Goal: Transaction & Acquisition: Purchase product/service

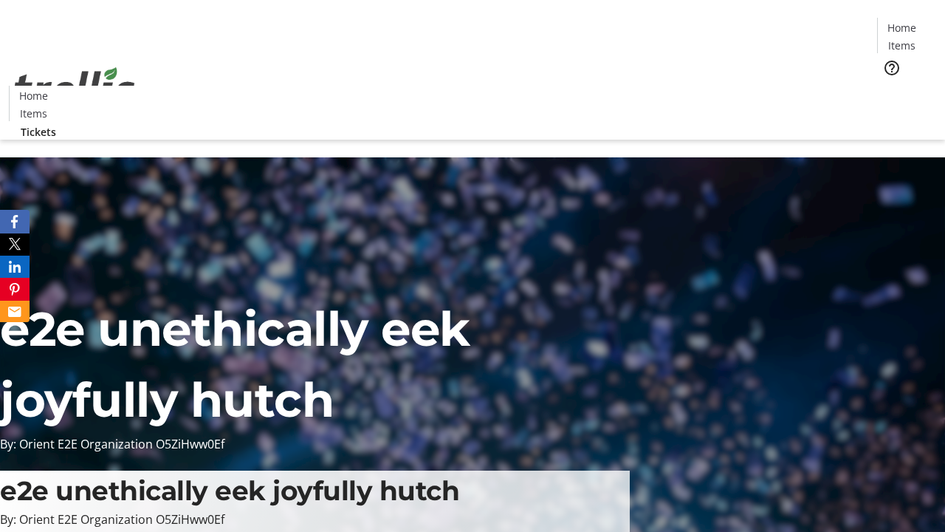
click at [889, 86] on span "Tickets" at bounding box center [906, 94] width 35 height 16
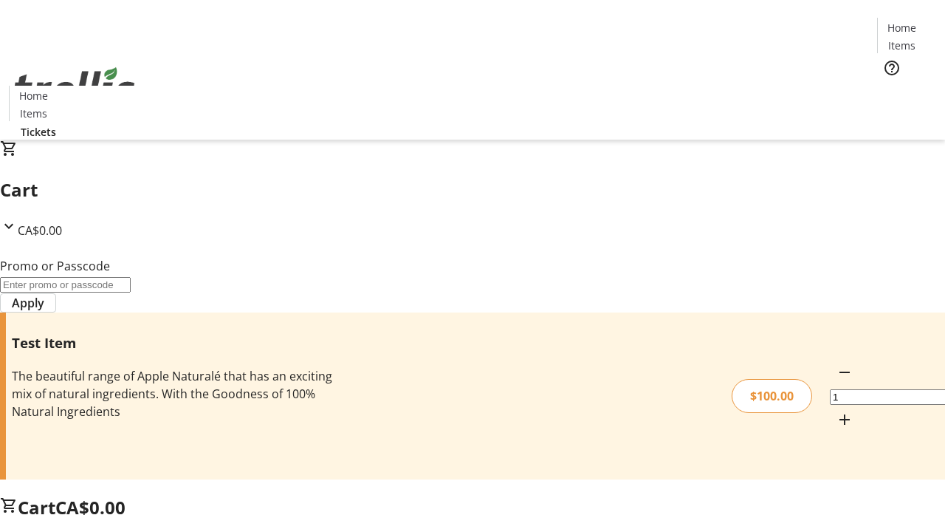
type input "PERCENT"
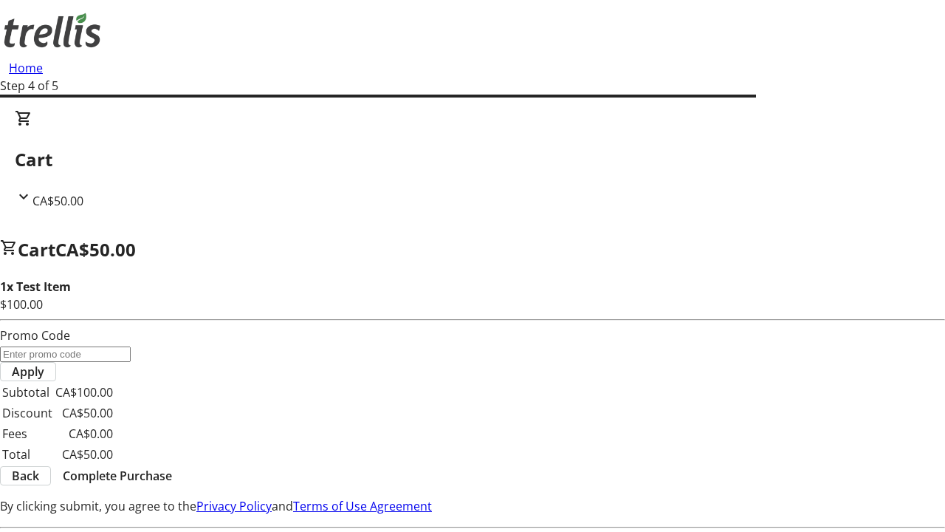
click at [172, 467] on span "Complete Purchase" at bounding box center [117, 476] width 109 height 18
